Goal: Task Accomplishment & Management: Complete application form

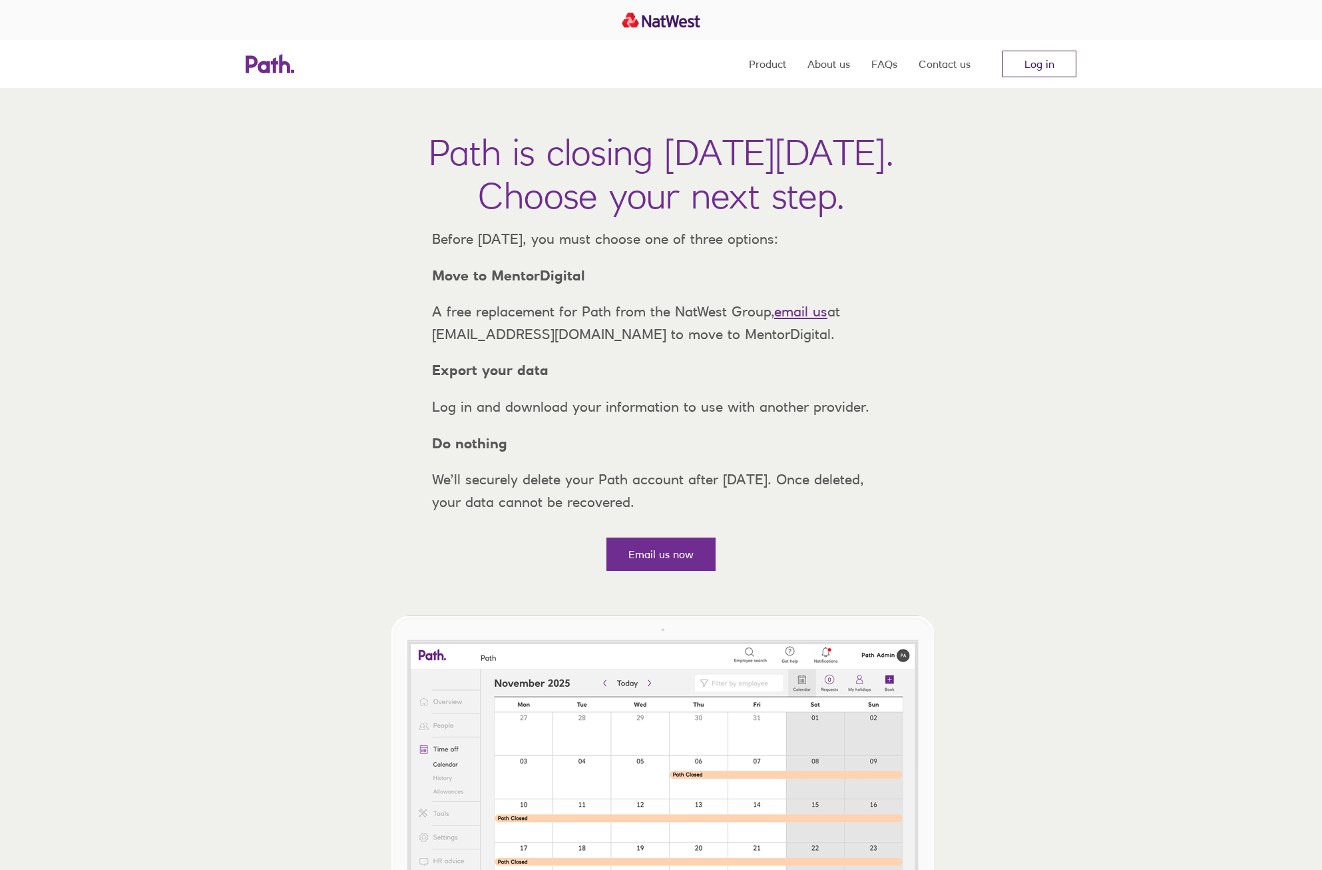
click at [1018, 58] on link "Log in" at bounding box center [1040, 64] width 74 height 27
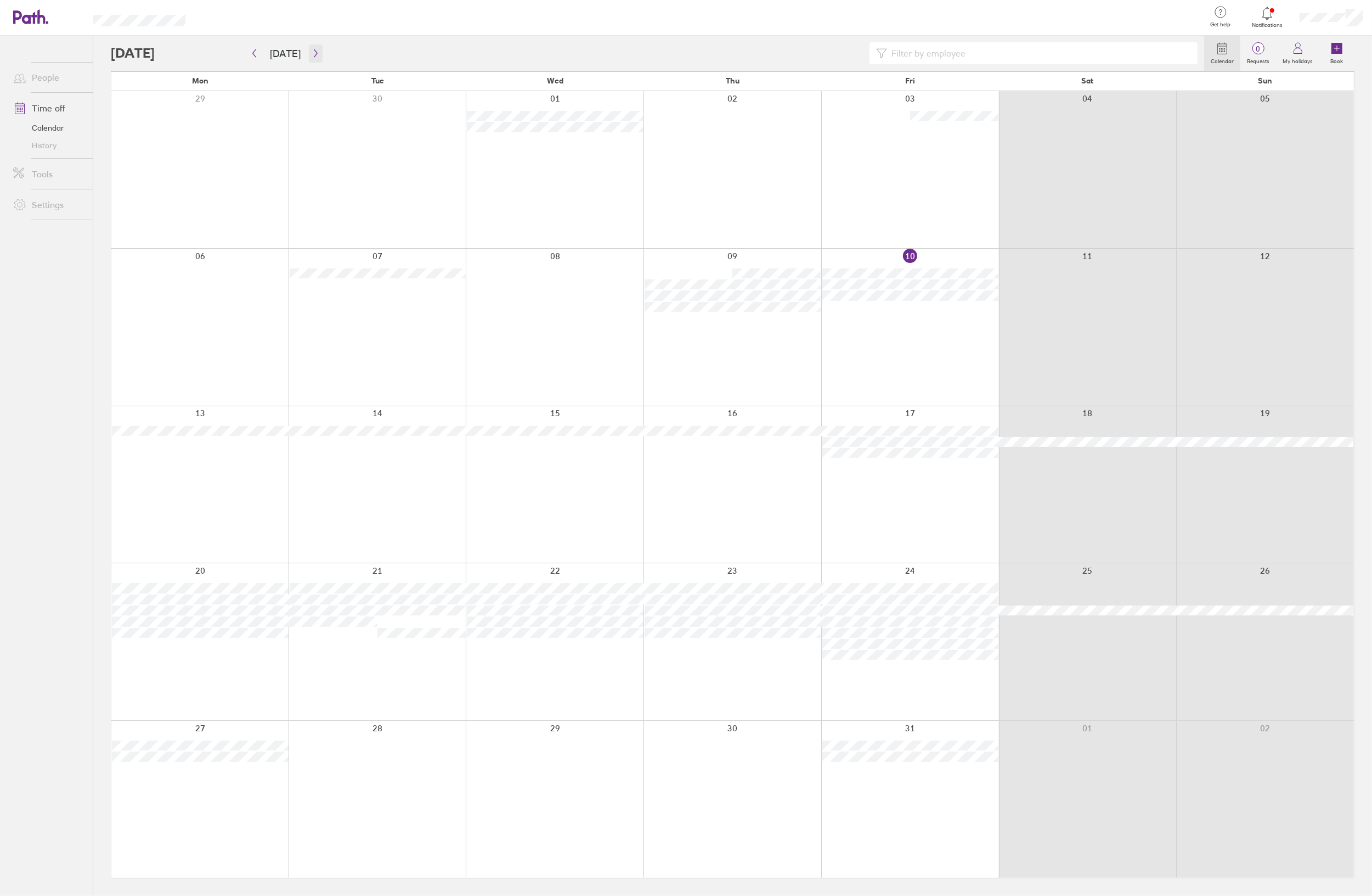
click at [311, 53] on icon "button" at bounding box center [316, 53] width 8 height 9
click at [311, 49] on icon "button" at bounding box center [316, 53] width 8 height 9
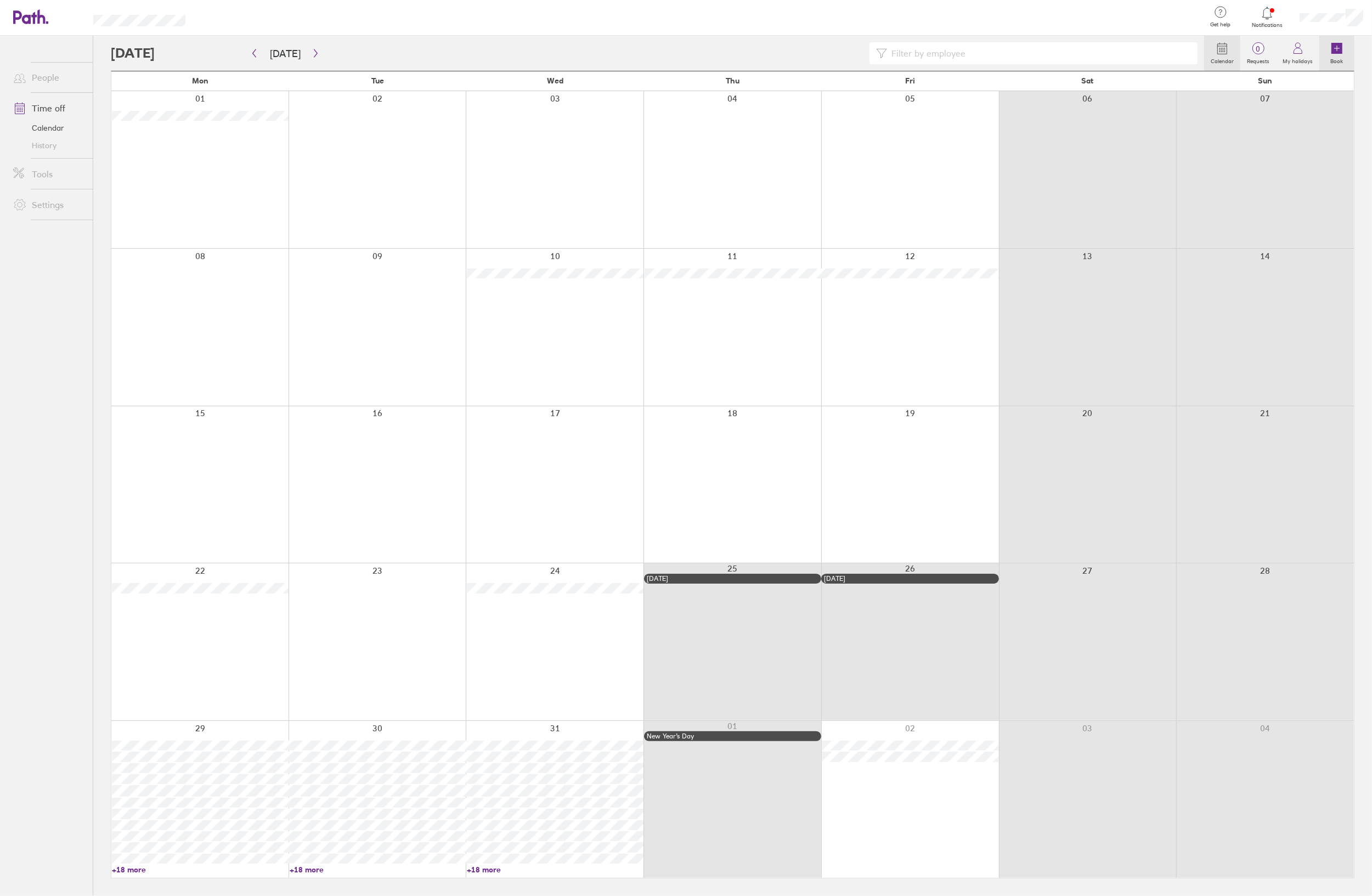
click at [1339, 51] on icon at bounding box center [1337, 48] width 11 height 11
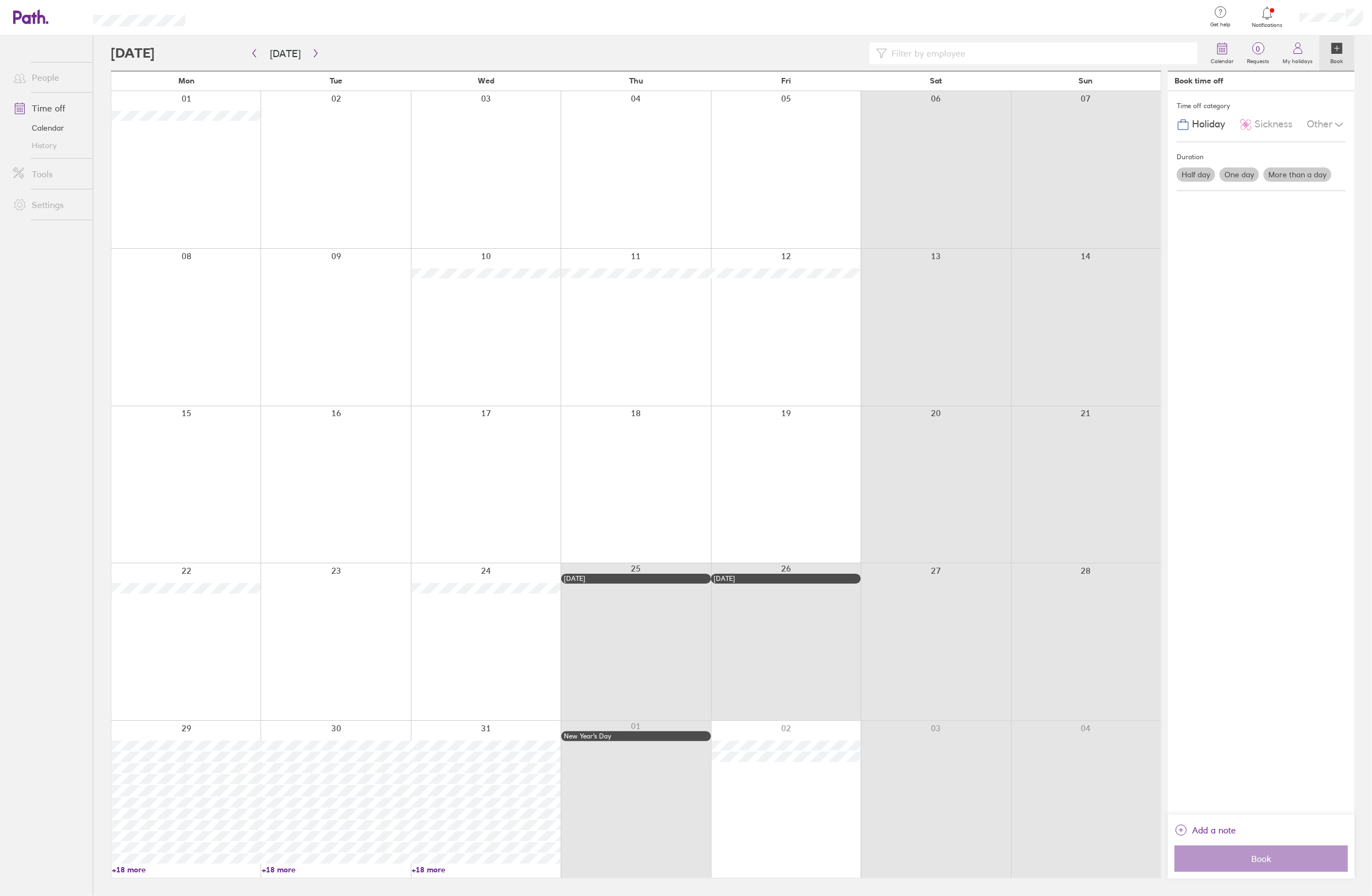
click at [1232, 174] on label "One day" at bounding box center [1239, 174] width 40 height 14
click at [0, 0] on input "One day" at bounding box center [0, 0] width 0 height 0
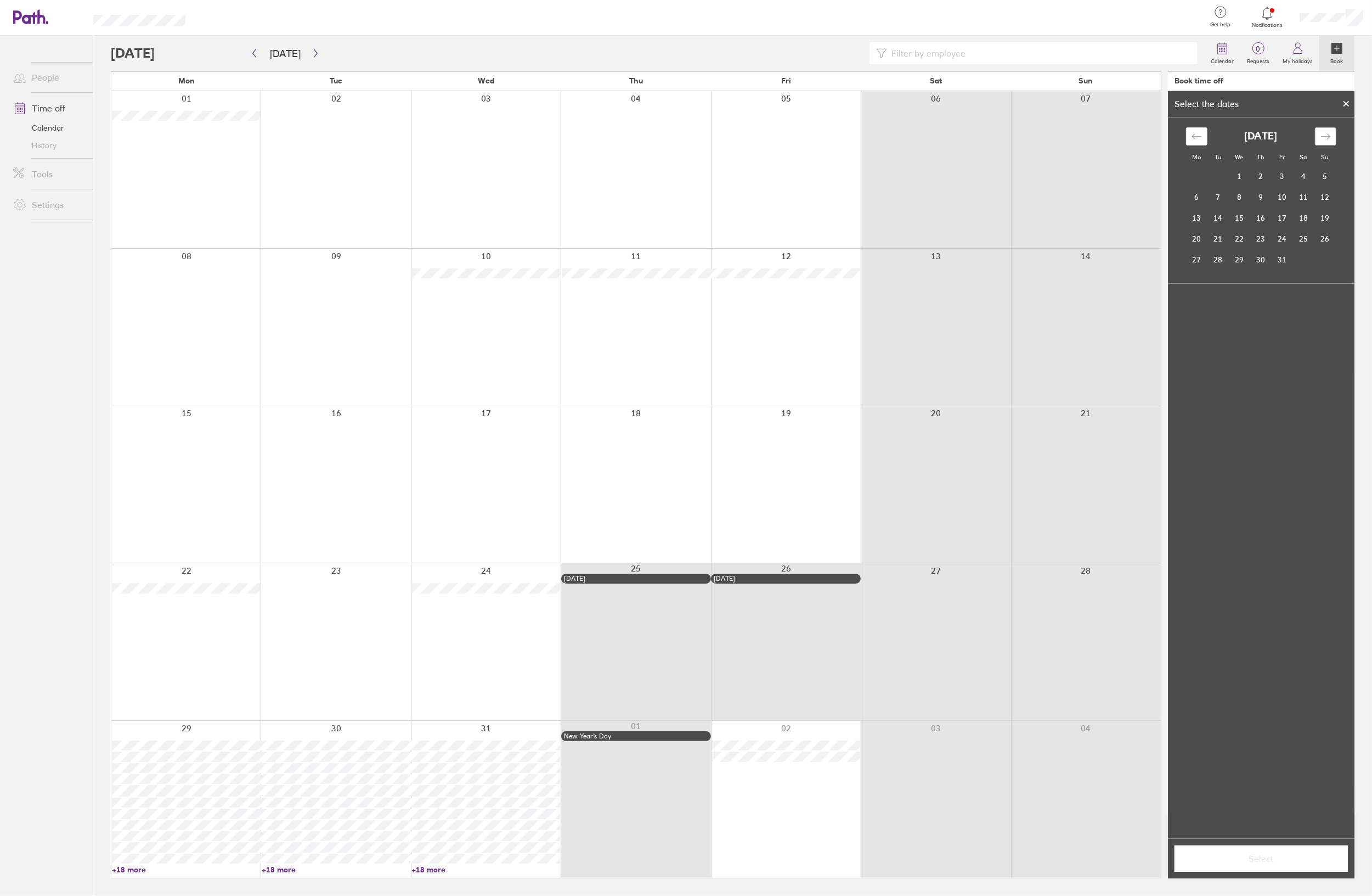
click at [1331, 133] on div "Move forward to switch to the next month." at bounding box center [1326, 136] width 21 height 18
click at [1284, 195] on td "12" at bounding box center [1282, 196] width 21 height 21
click at [1277, 316] on div "[DATE]" at bounding box center [1261, 312] width 172 height 12
click at [1249, 874] on div "Select" at bounding box center [1261, 858] width 186 height 40
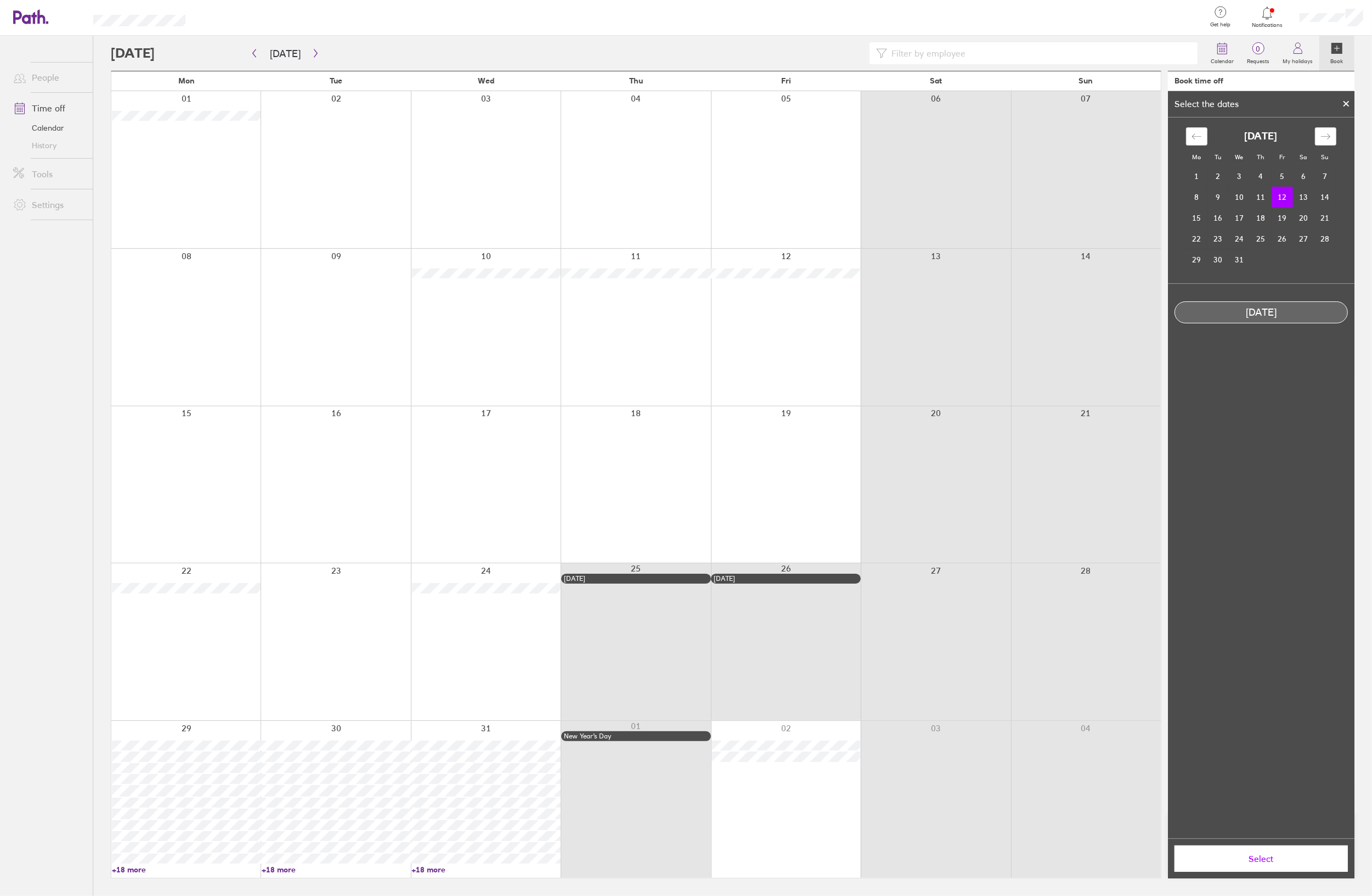
click at [1253, 858] on span "Select" at bounding box center [1262, 858] width 158 height 10
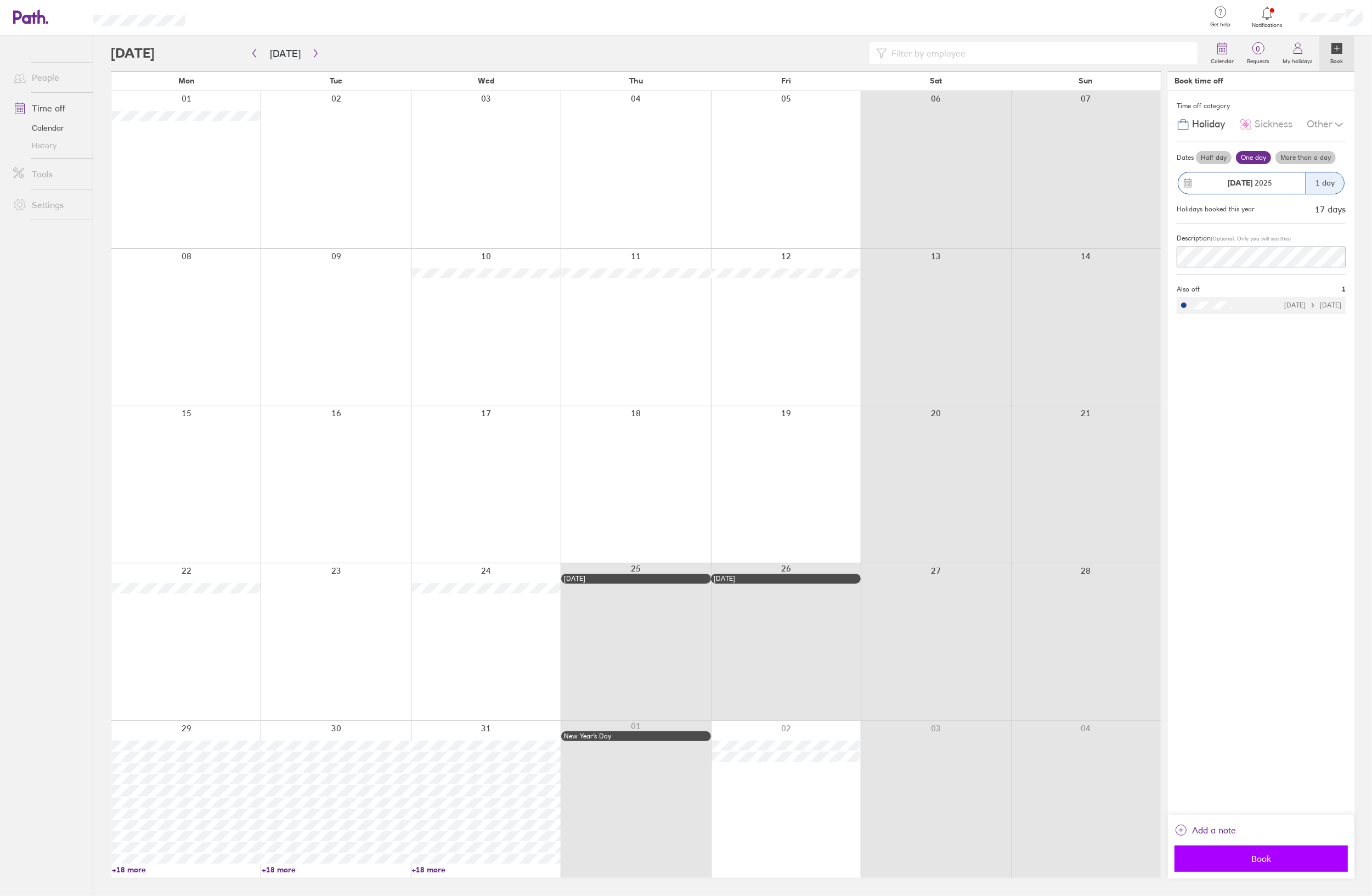
click at [1263, 863] on button "Book" at bounding box center [1261, 858] width 173 height 26
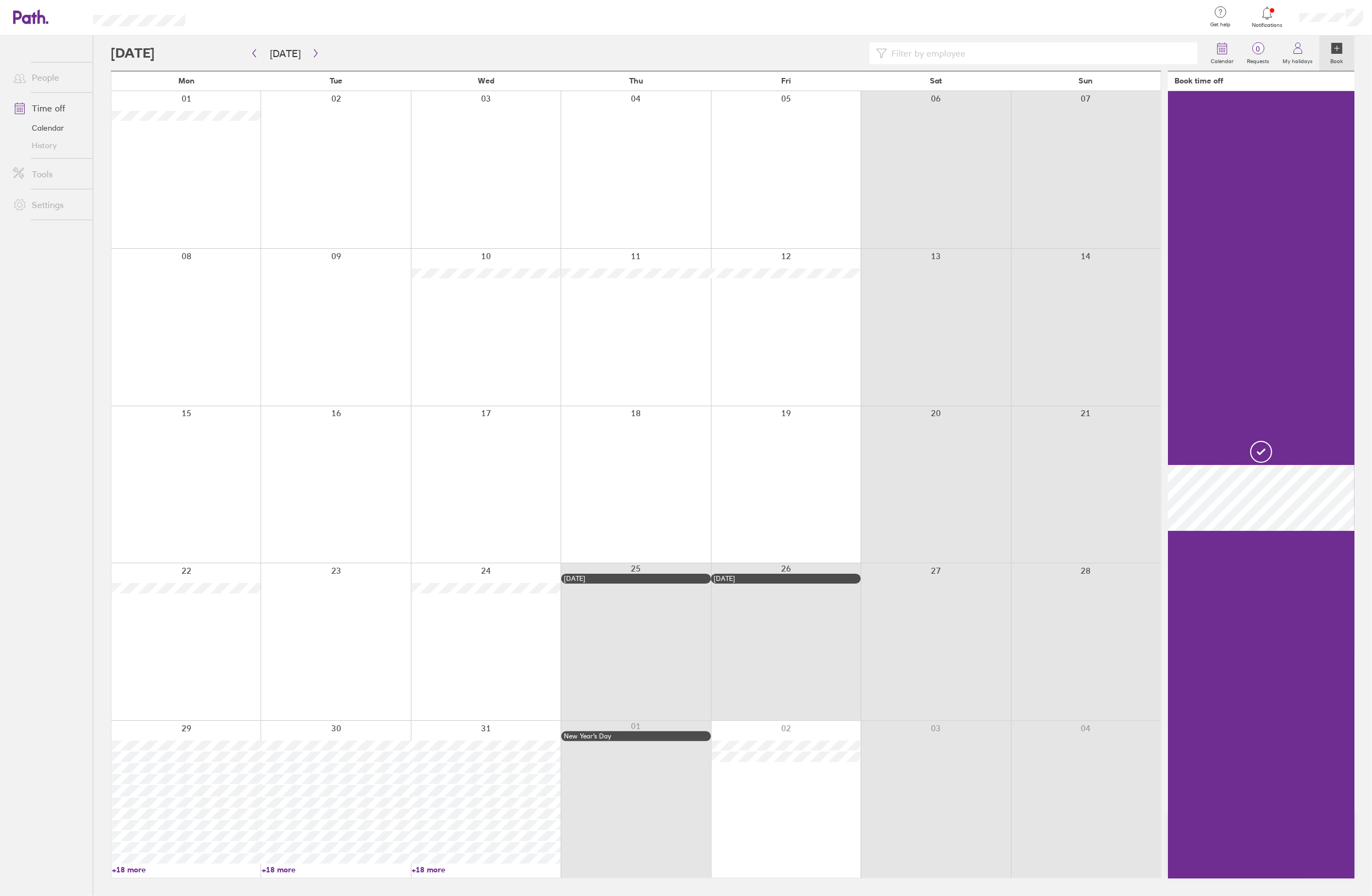
click at [1281, 448] on div at bounding box center [1261, 485] width 186 height 787
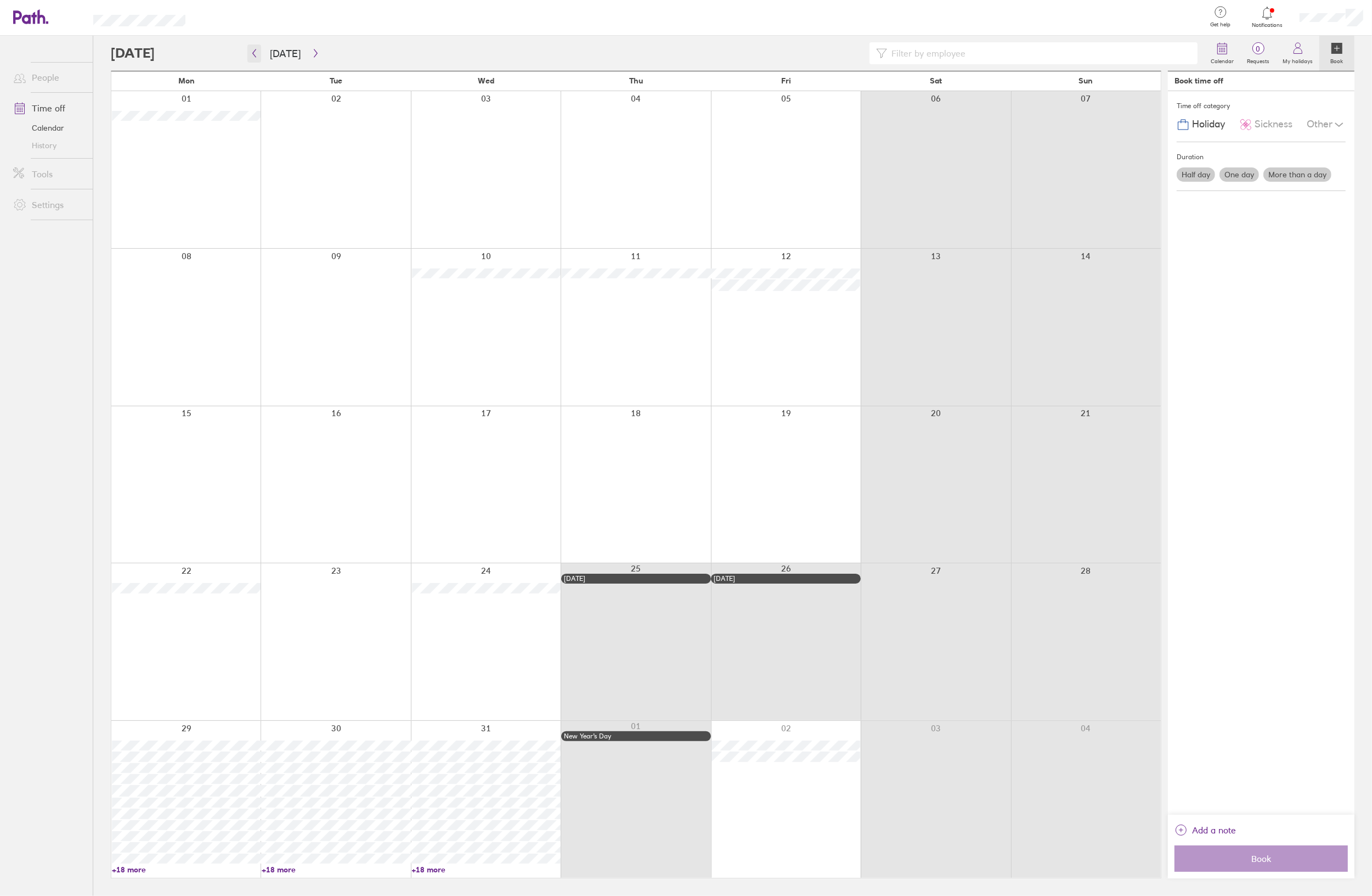
click at [259, 51] on button "button" at bounding box center [254, 54] width 14 height 18
